Goal: Information Seeking & Learning: Learn about a topic

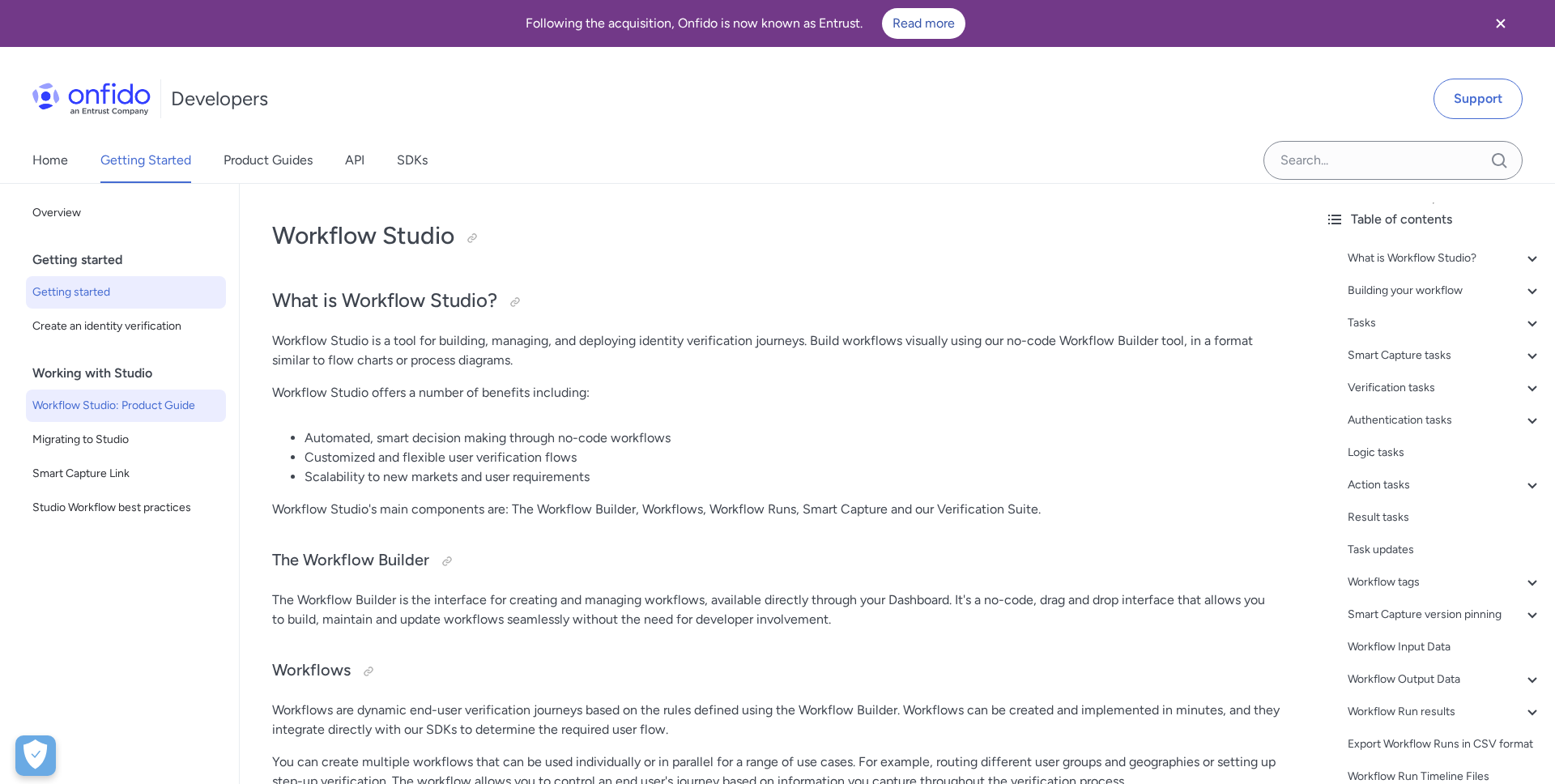
click at [108, 296] on span "Getting started" at bounding box center [126, 293] width 187 height 20
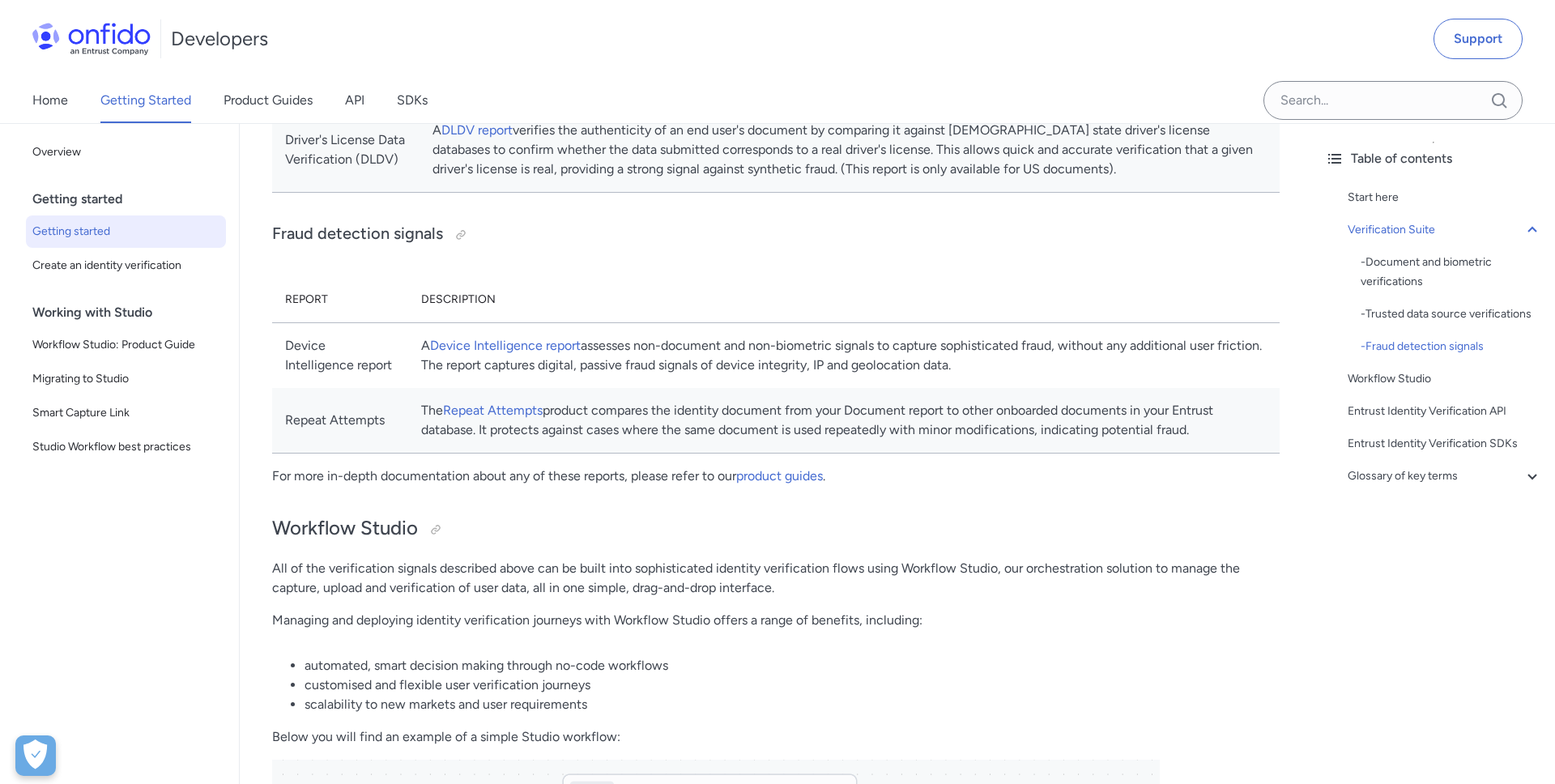
scroll to position [1340, 0]
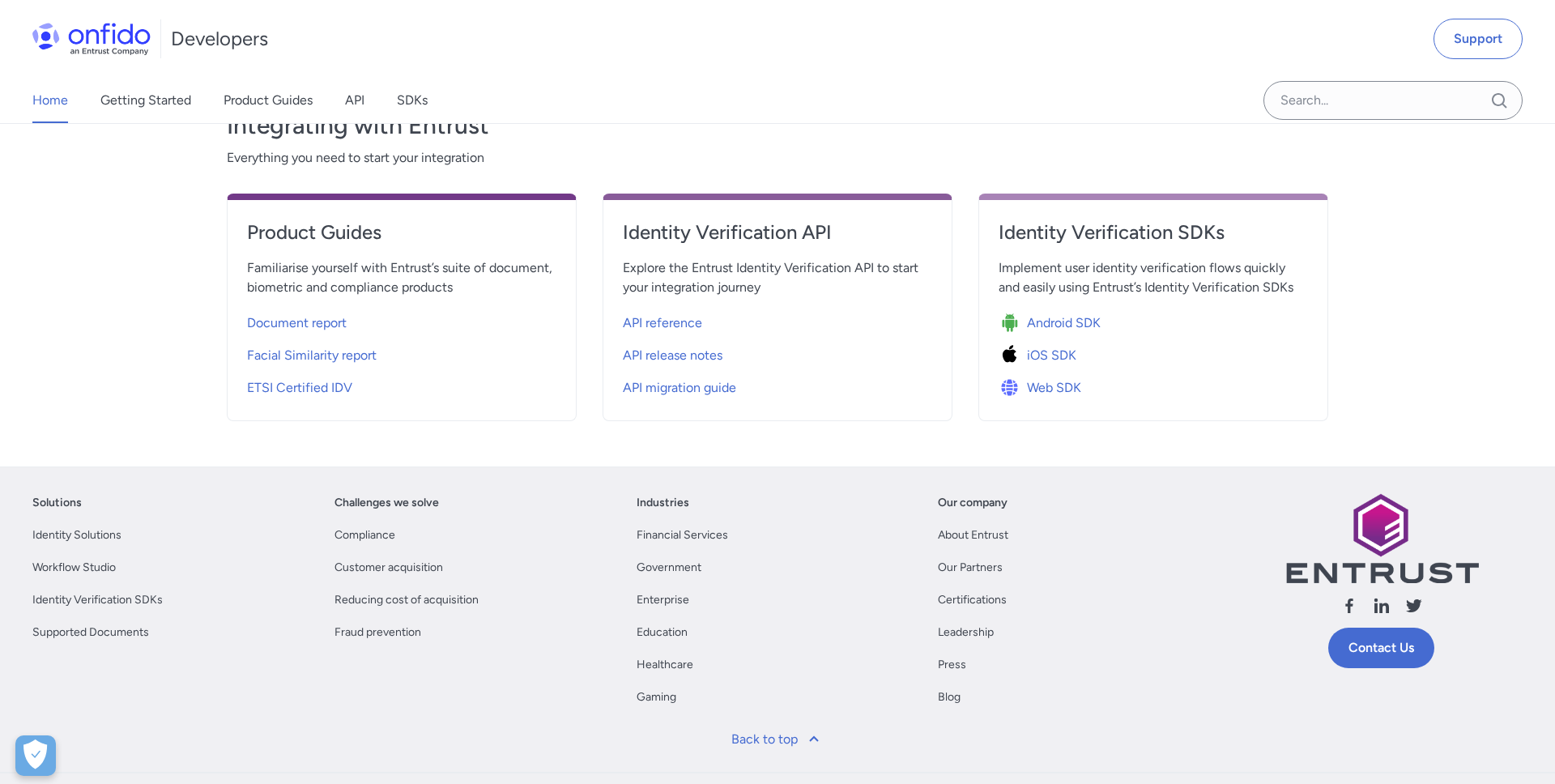
scroll to position [579, 0]
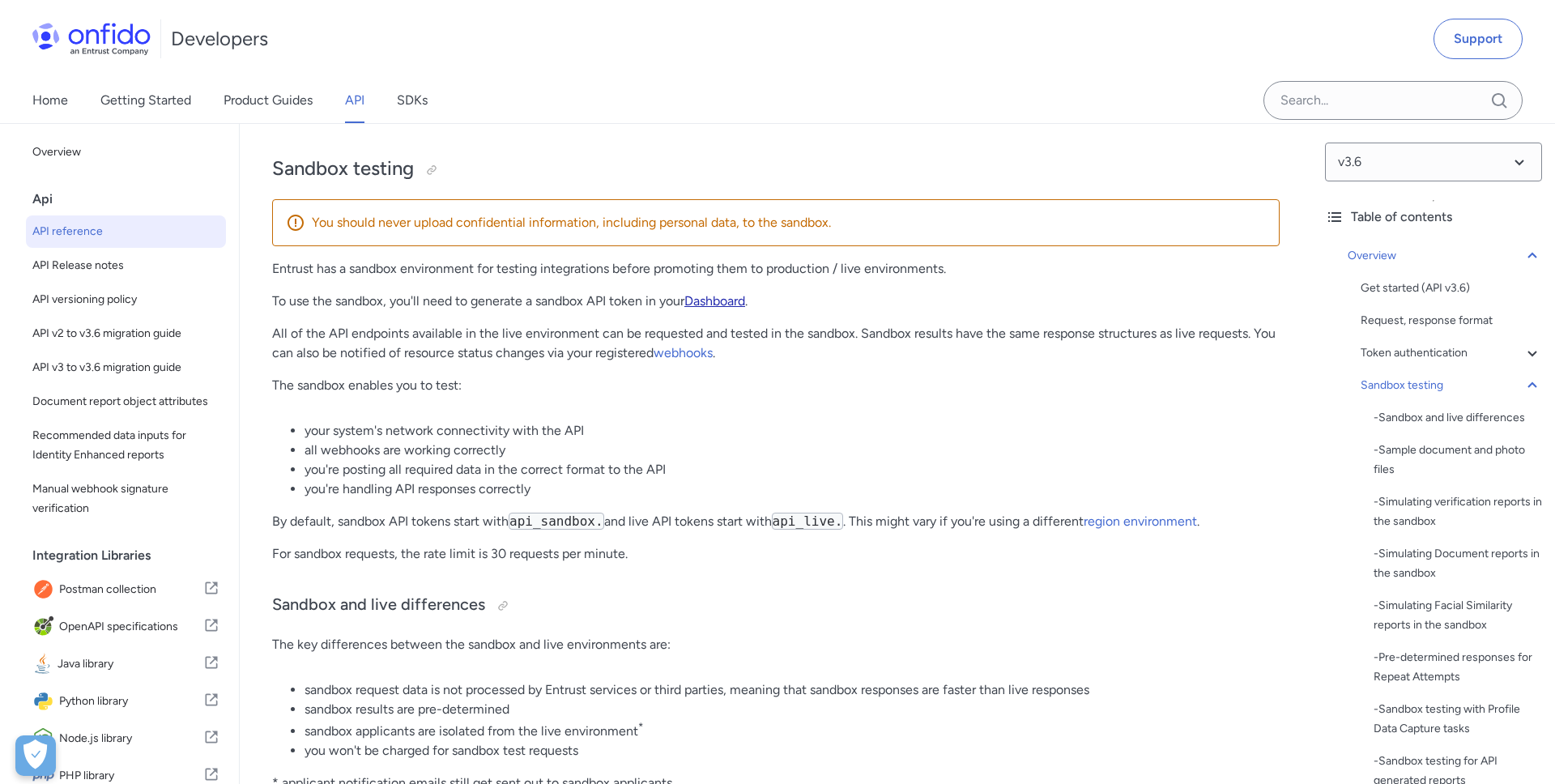
click at [721, 309] on link "Dashboard" at bounding box center [715, 301] width 61 height 16
